Goal: Transaction & Acquisition: Purchase product/service

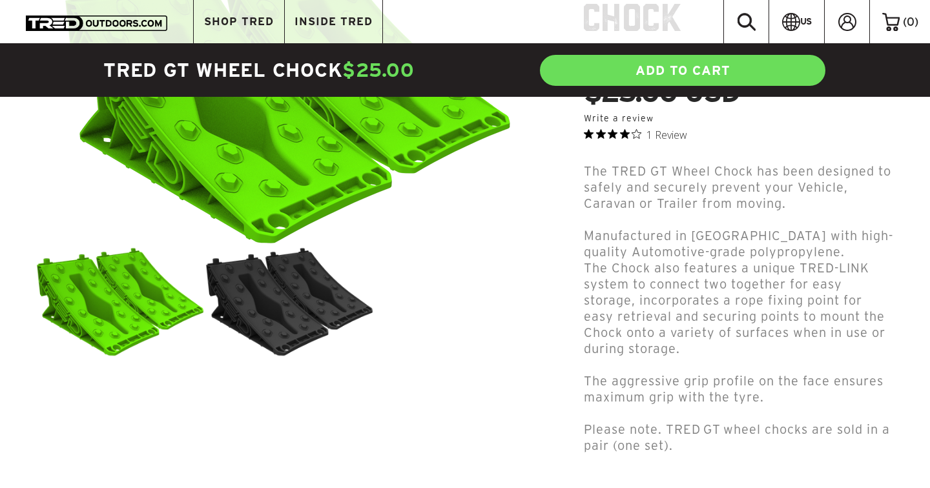
scroll to position [225, 0]
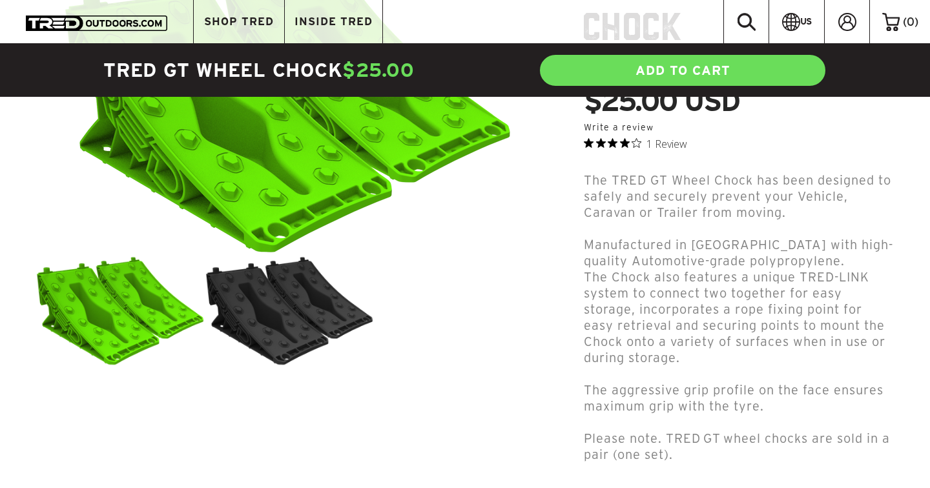
click at [288, 305] on img at bounding box center [289, 311] width 169 height 110
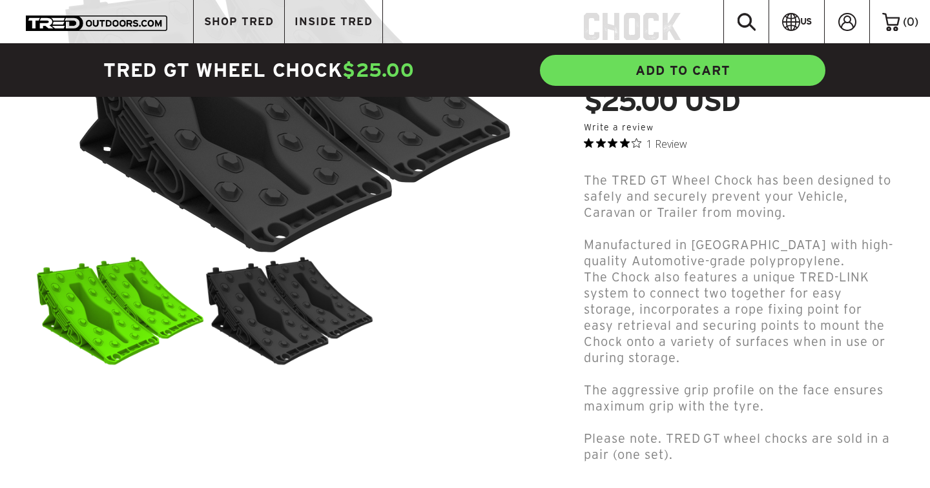
click at [669, 72] on link "ADD TO CART" at bounding box center [682, 71] width 288 height 34
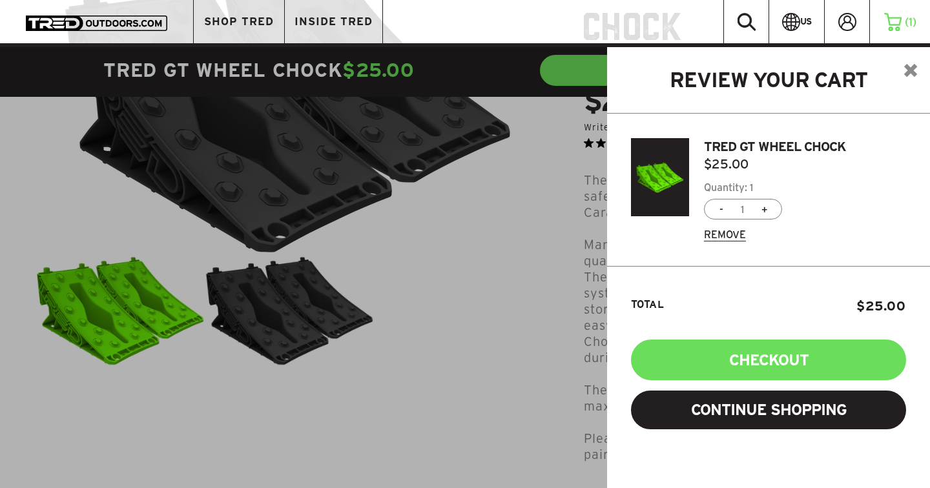
click at [761, 209] on link "plus" at bounding box center [764, 209] width 6 height 14
type input "3"
click at [723, 209] on div "3" at bounding box center [743, 209] width 78 height 21
click at [723, 207] on link "minus" at bounding box center [721, 209] width 4 height 14
type input "1"
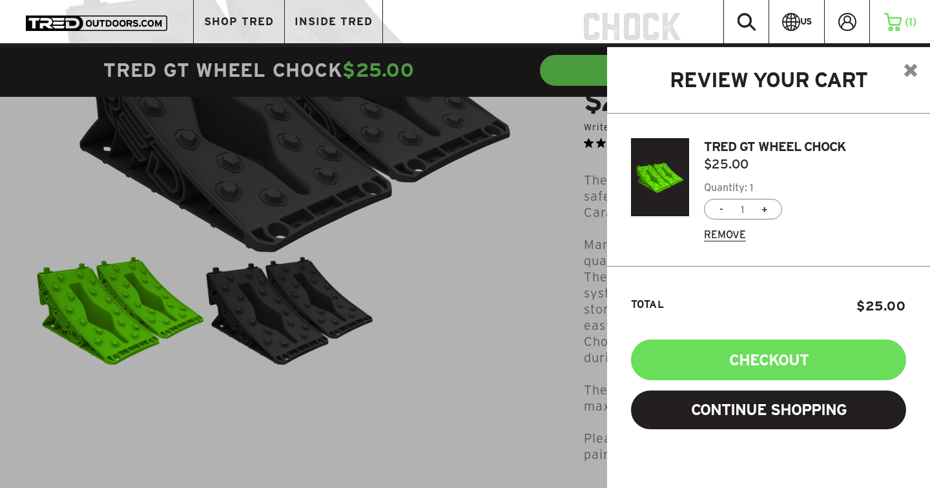
click at [761, 207] on link "plus" at bounding box center [764, 209] width 6 height 14
type input "5"
drag, startPoint x: 747, startPoint y: 207, endPoint x: 697, endPoint y: 210, distance: 49.8
click at [697, 210] on div "TRED GT WHEEL CHOCK $125.00 Quantity: 5 5 Remove" at bounding box center [797, 189] width 217 height 103
type input "2"
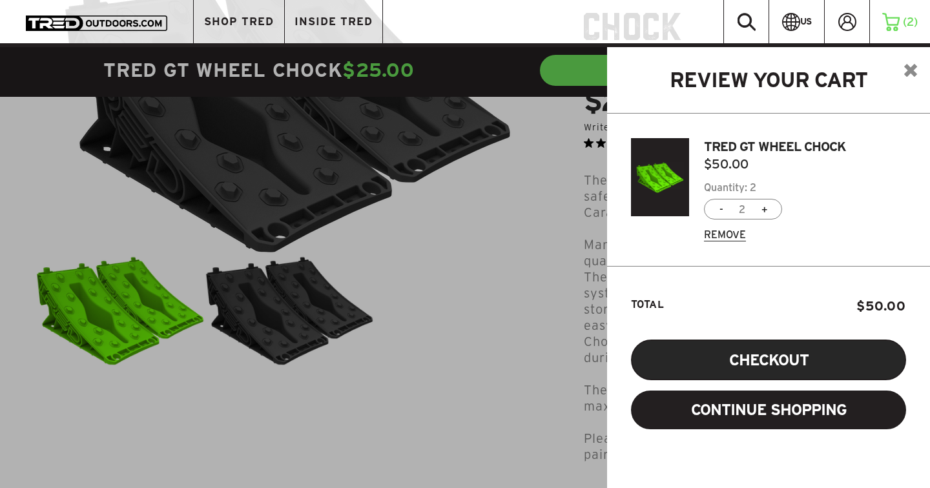
click at [753, 353] on button "Checkout" at bounding box center [768, 360] width 275 height 41
